Goal: Task Accomplishment & Management: Complete application form

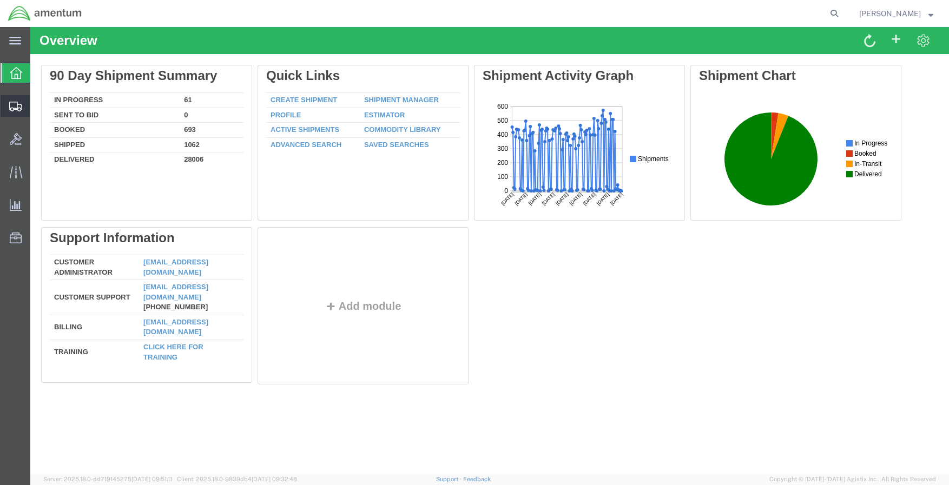
click at [0, 0] on span "Create Shipment" at bounding box center [0, 0] width 0 height 0
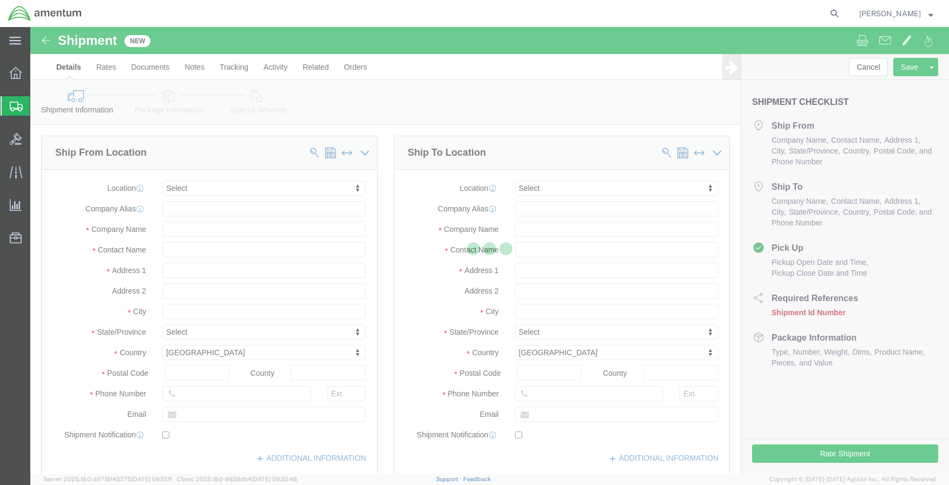
select select
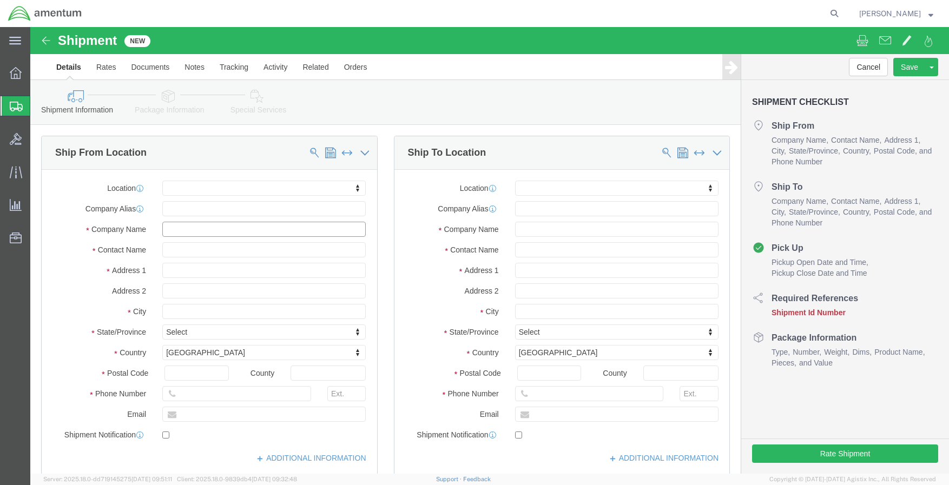
click input "text"
type input "[PERSON_NAME]"
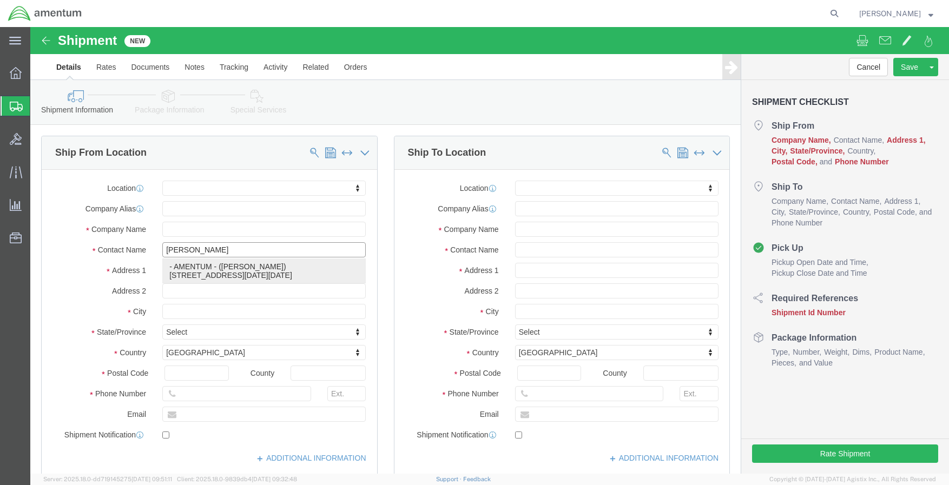
click p "- AMENTUM - ([PERSON_NAME]) [STREET_ADDRESS][DATE][DATE]"
select select
type input "[STREET_ADDRESS]"
type input "NAS [DATE]"
type input "78419"
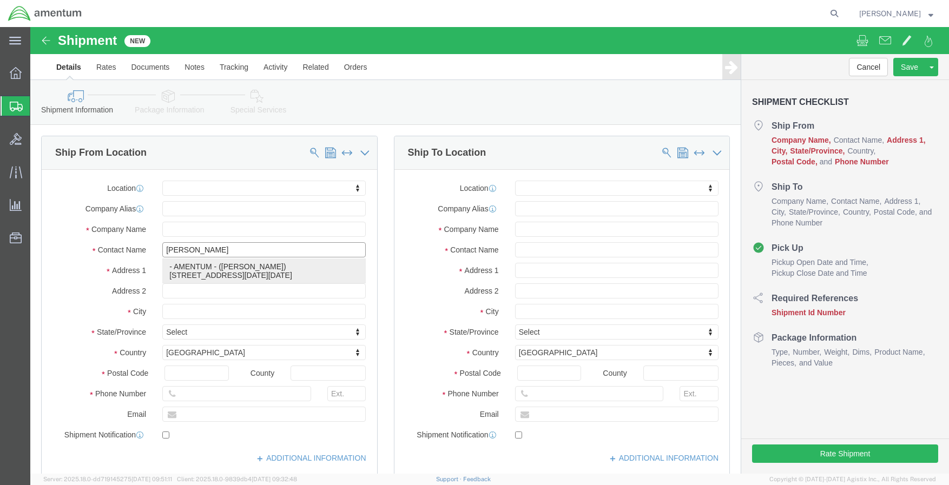
type input "AMENTUM"
type input "[PERSON_NAME]"
type input "[DATE]"
select select "[GEOGRAPHIC_DATA]"
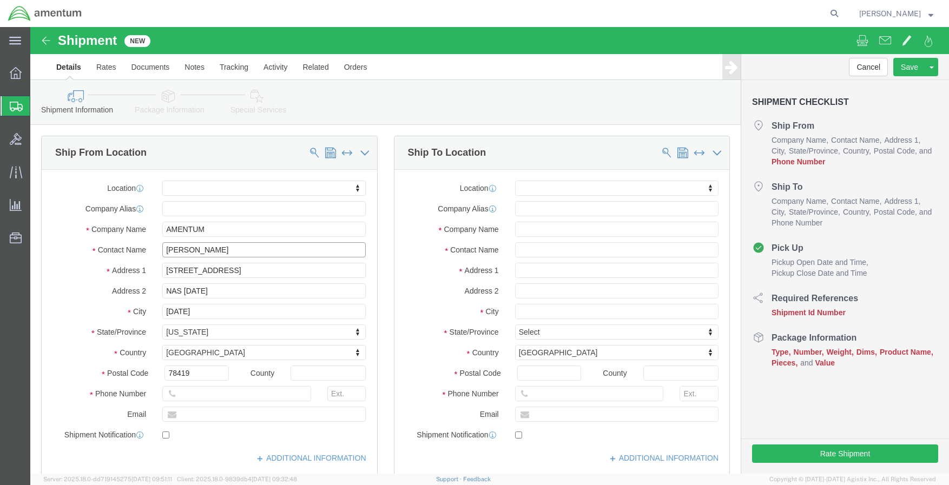
type input "[PERSON_NAME]"
click input "text"
type input "[PHONE_NUMBER]"
click input "text"
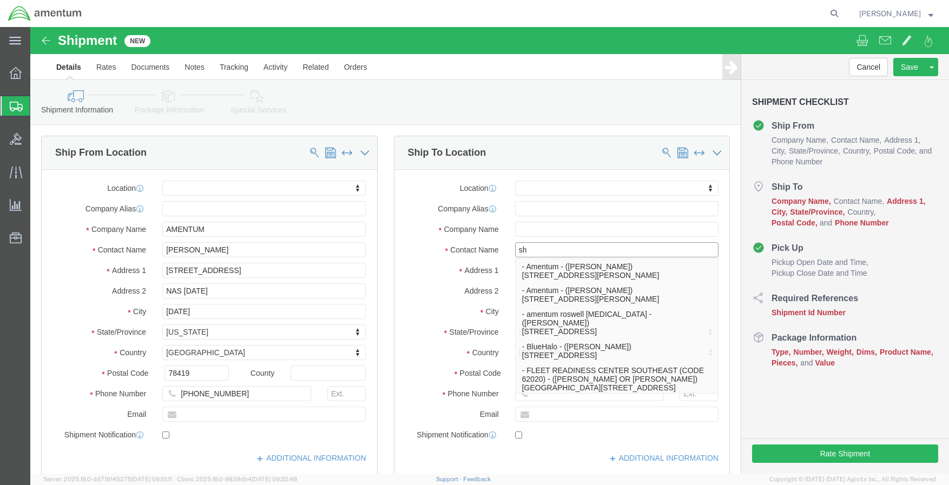
type input "s"
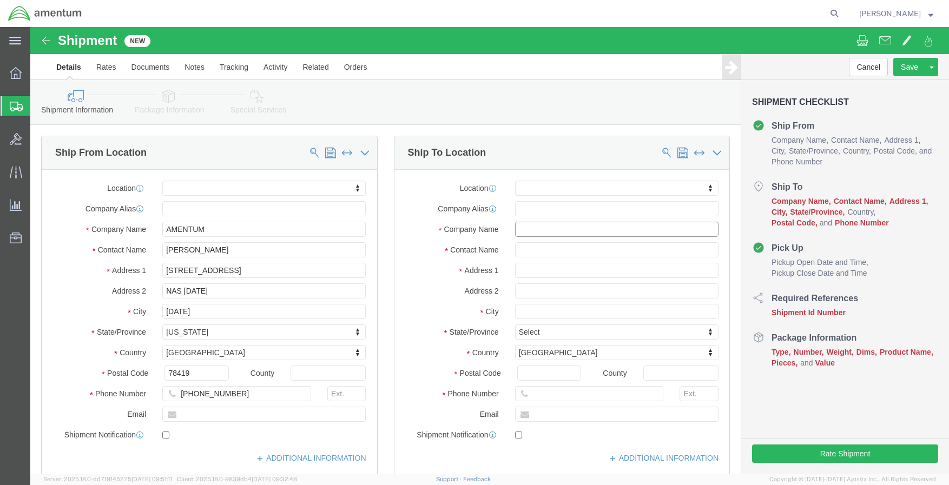
click input "text"
type input "JLS"
click input "text"
type input "[PERSON_NAME]"
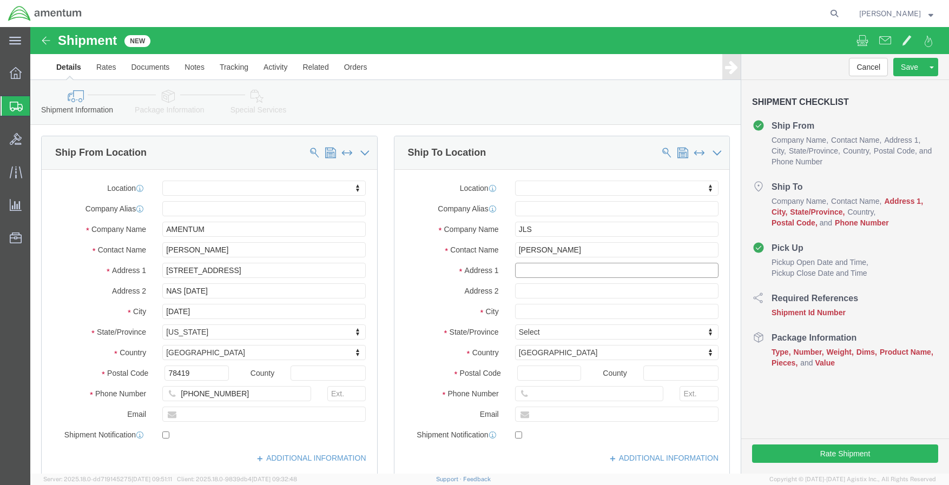
click input "text"
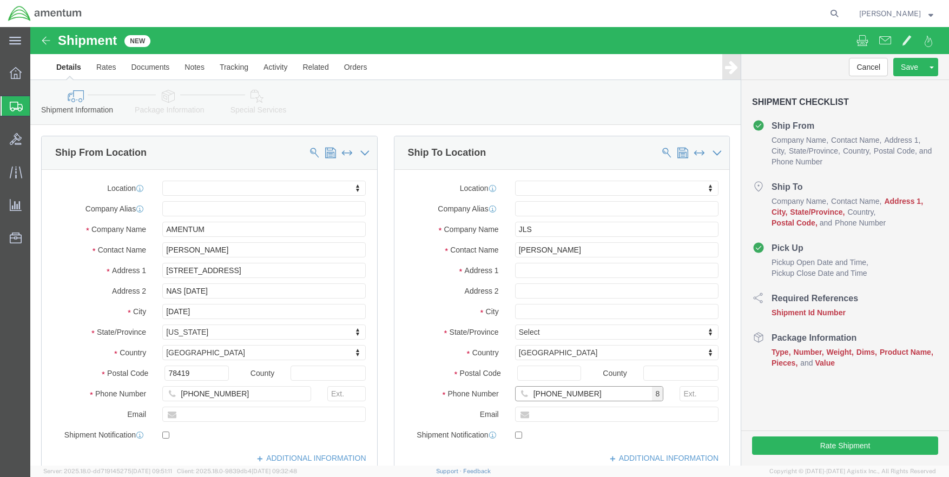
type input "[PHONE_NUMBER]"
click input "Postal Code"
type input "78150"
select select
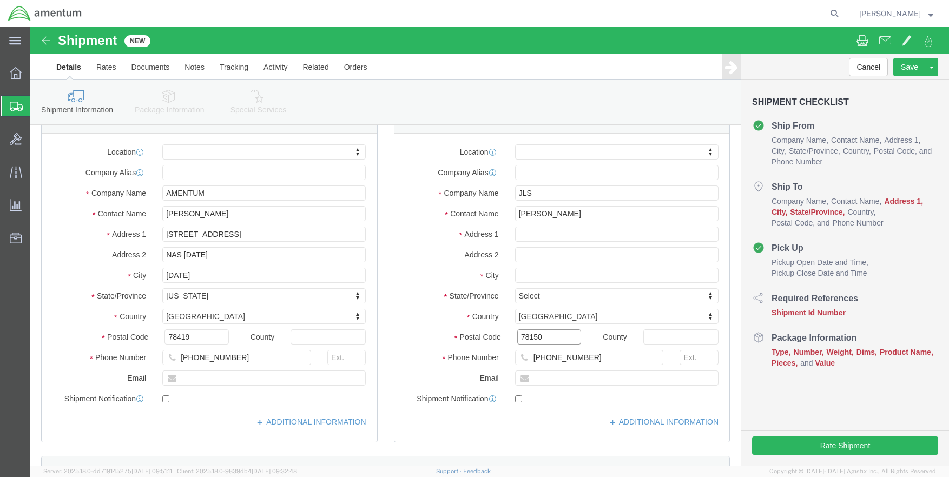
scroll to position [54, 0]
